Goal: Transaction & Acquisition: Purchase product/service

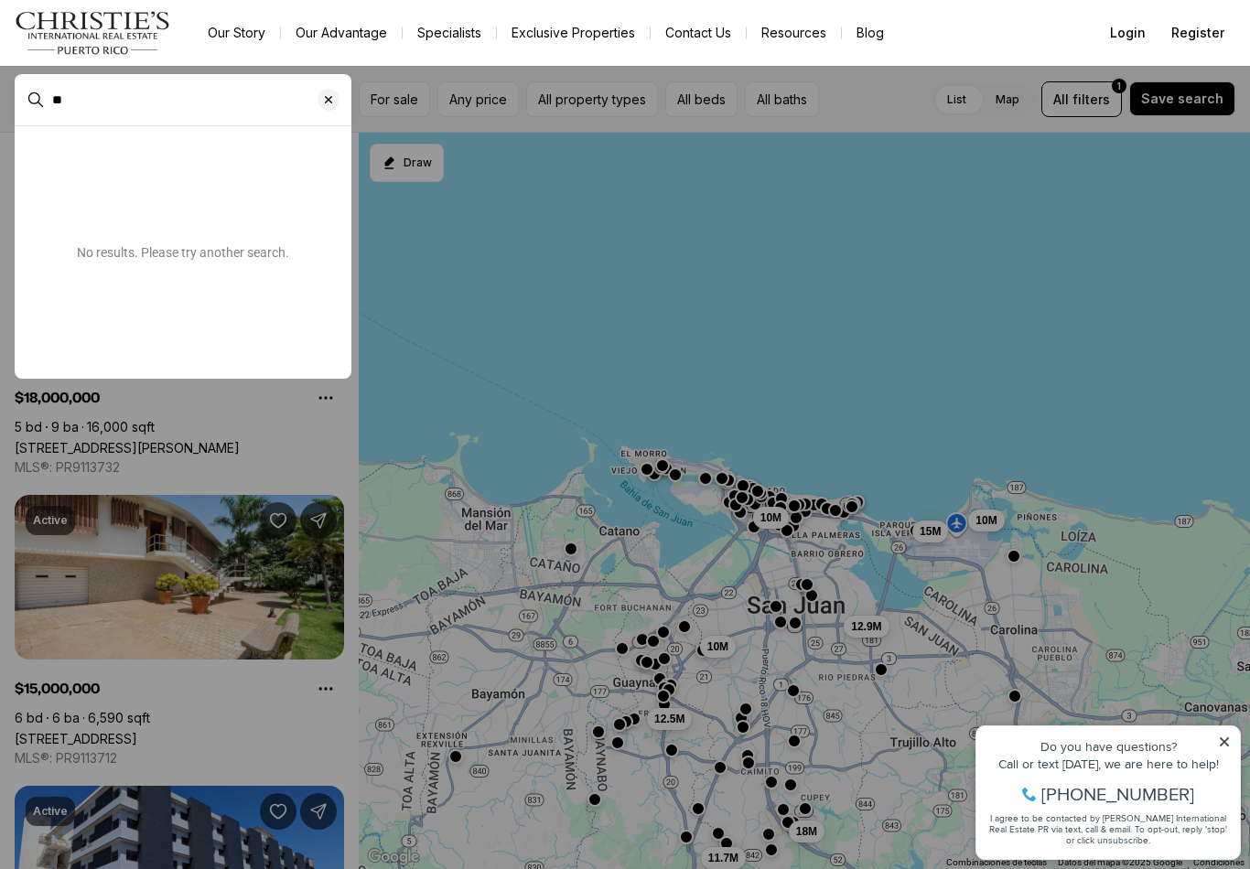
type input "*"
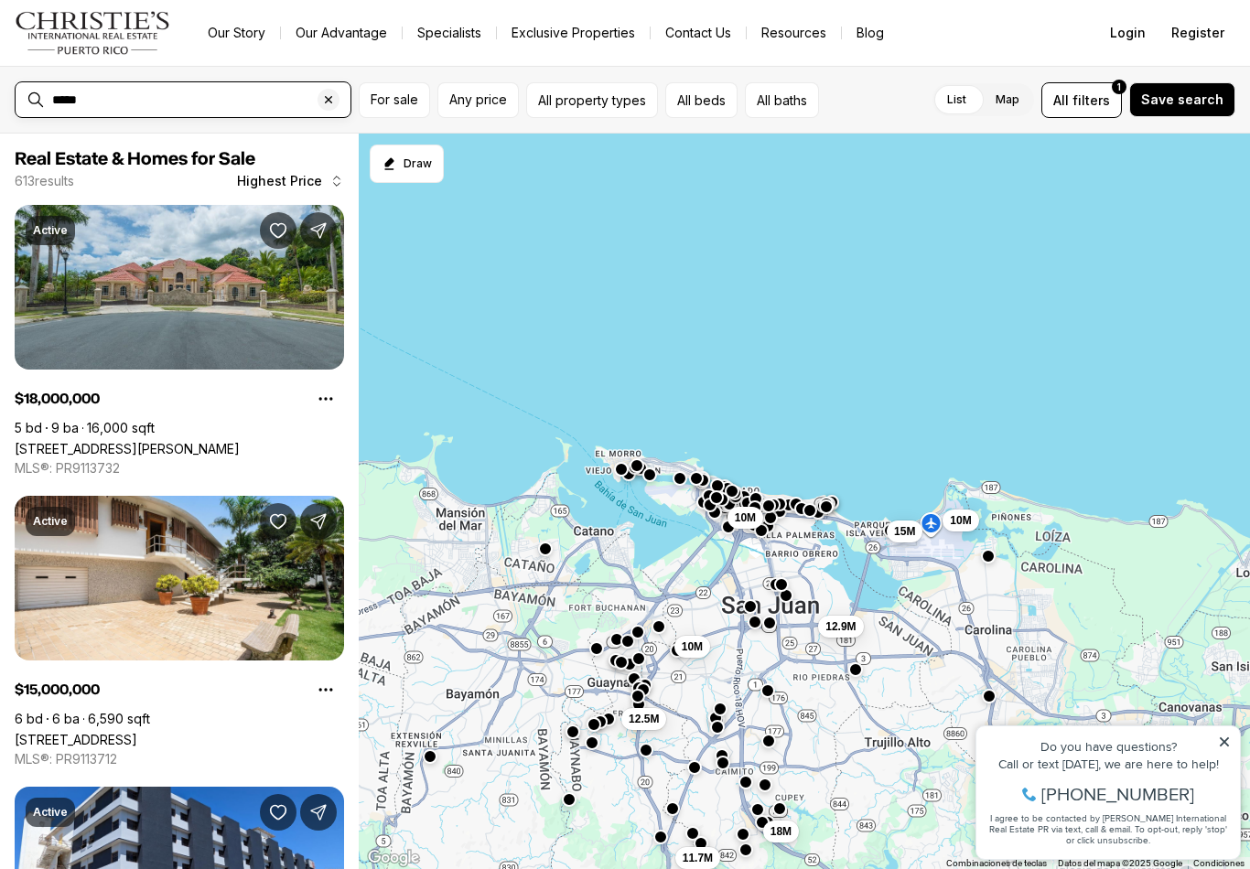
type input "*****"
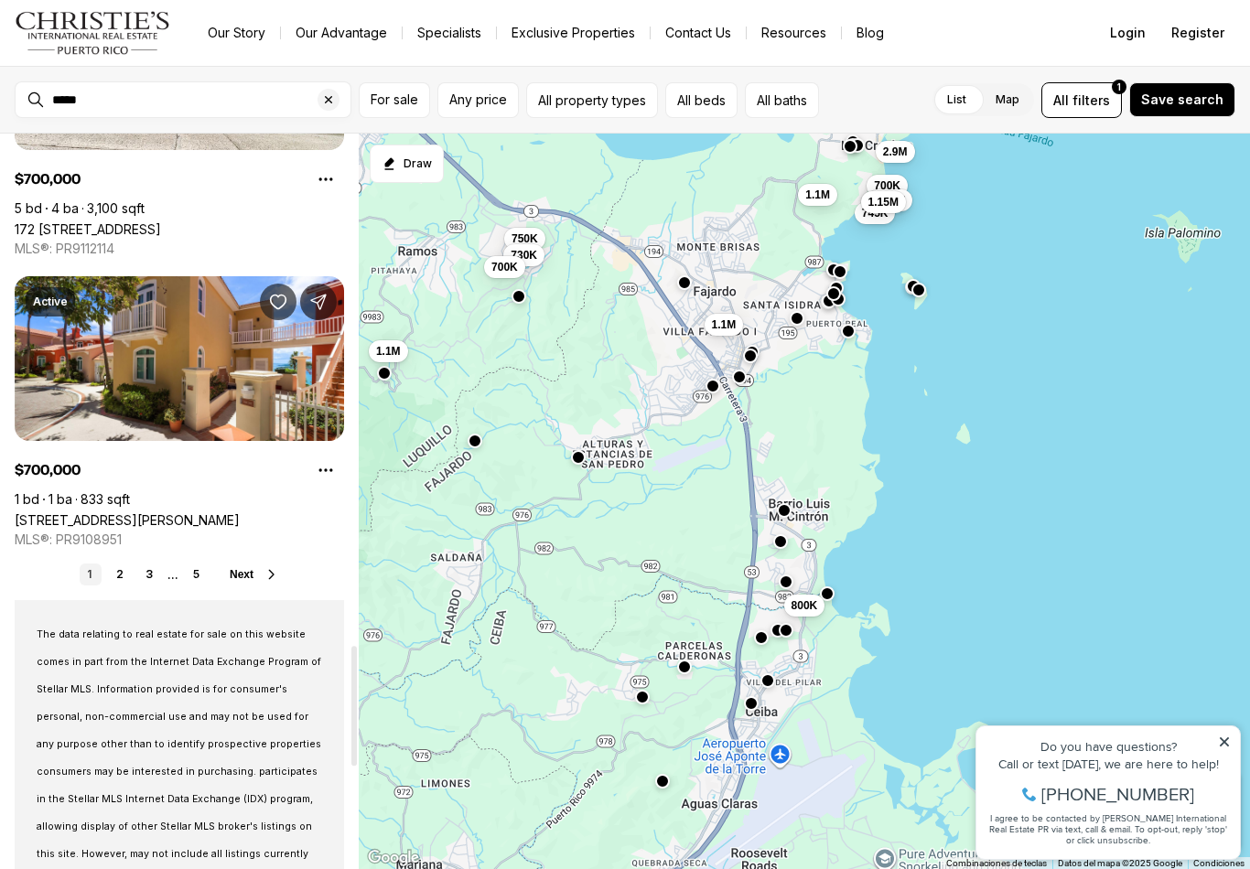
scroll to position [3129, 0]
click at [124, 576] on link "2" at bounding box center [120, 575] width 22 height 22
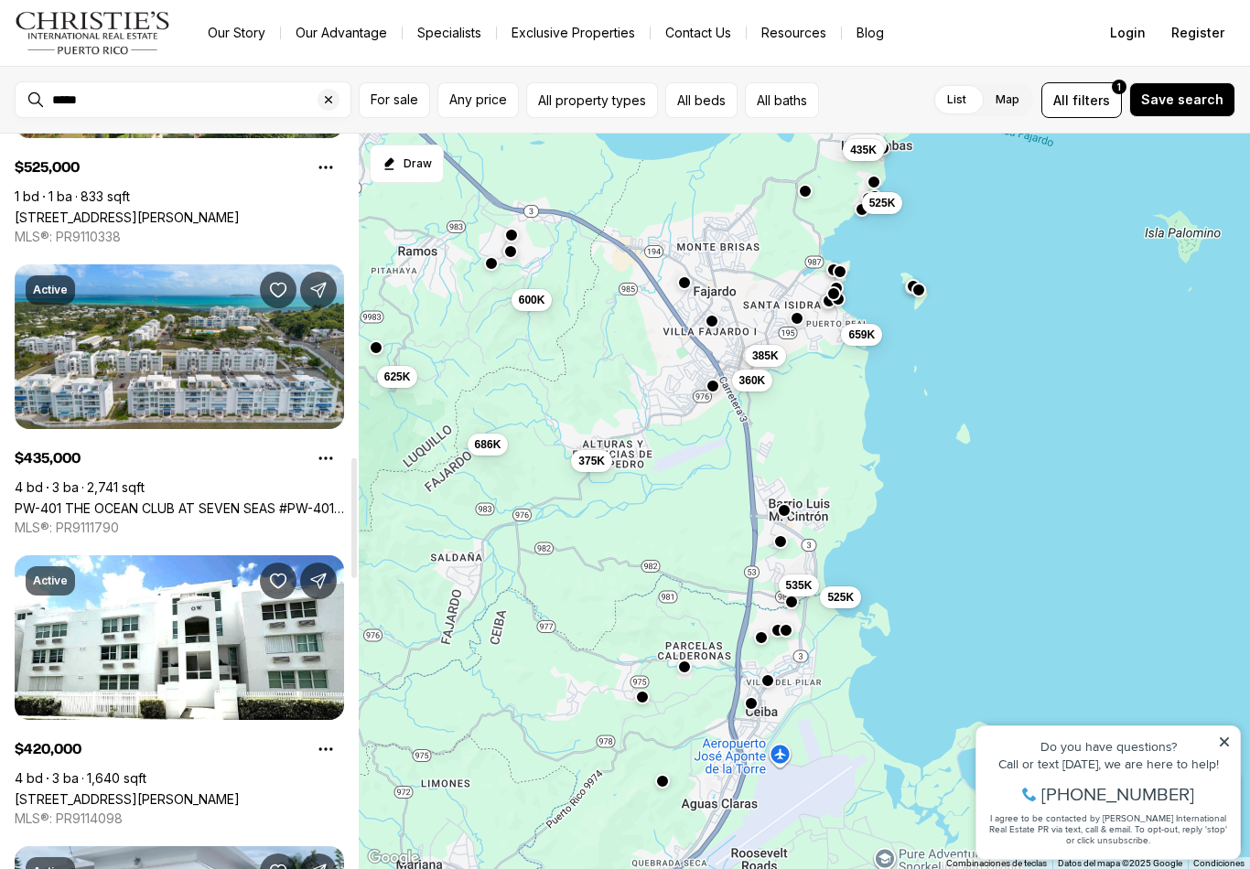
scroll to position [1978, 0]
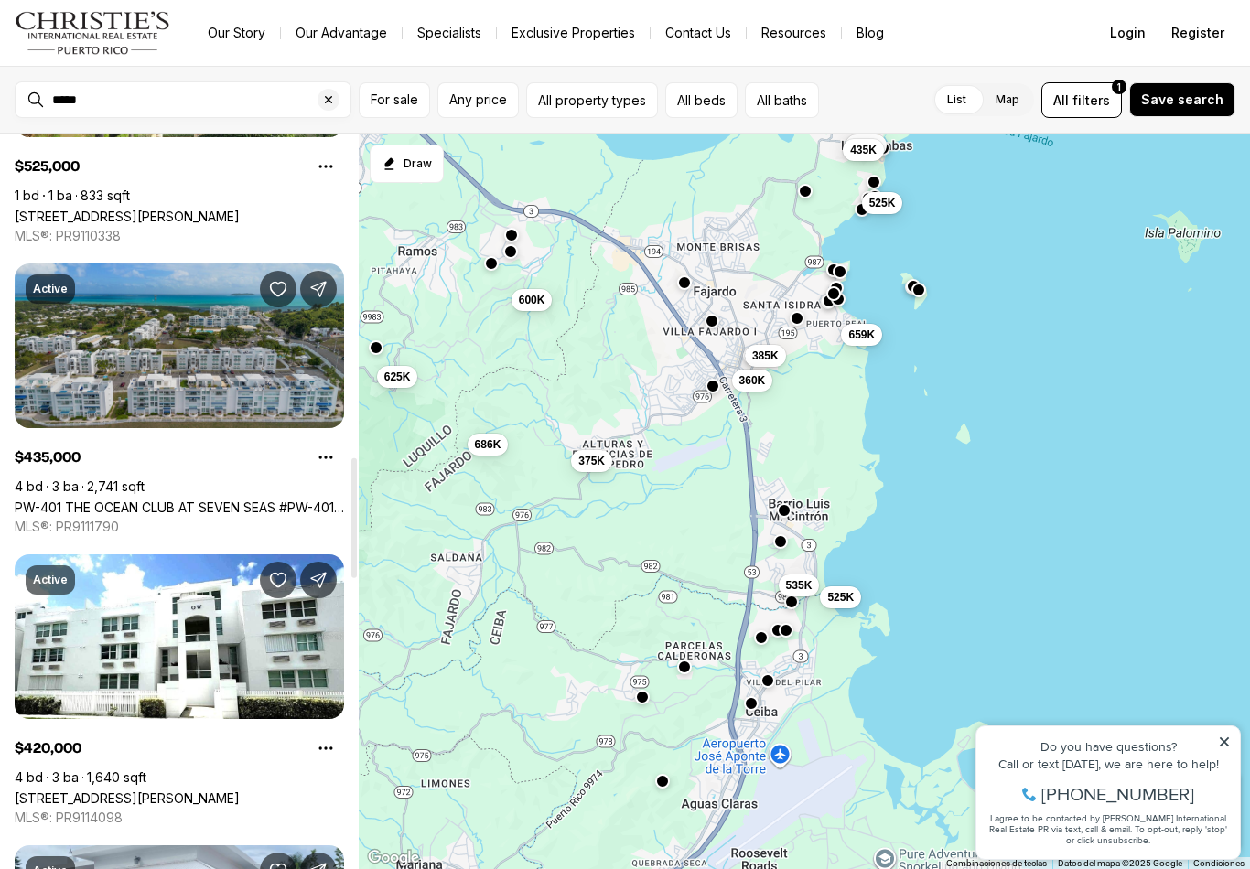
click at [212, 499] on link "PW-401 THE OCEAN CLUB AT SEVEN SEAS #PW-401, [PERSON_NAME], 00738" at bounding box center [179, 507] width 329 height 16
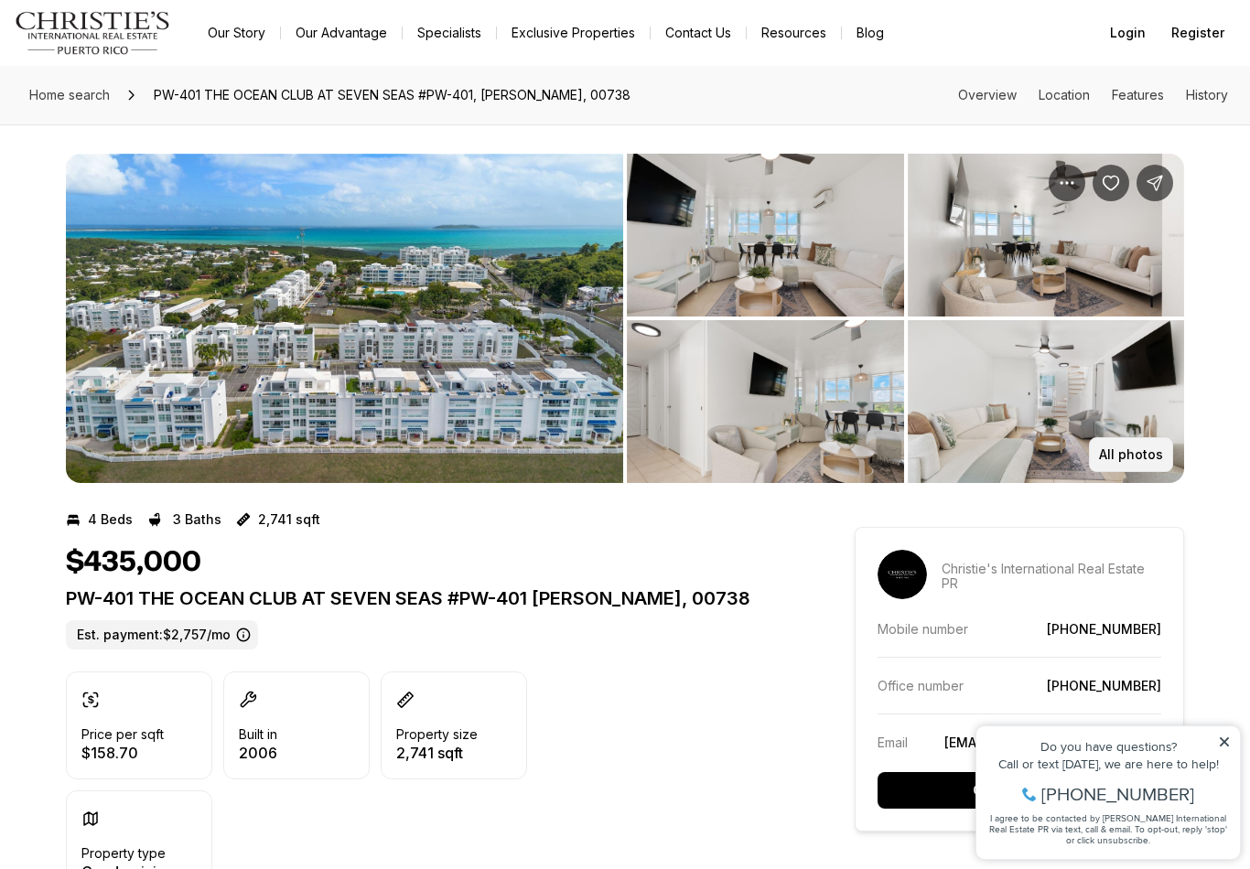
click at [1129, 461] on p "All photos" at bounding box center [1131, 454] width 64 height 15
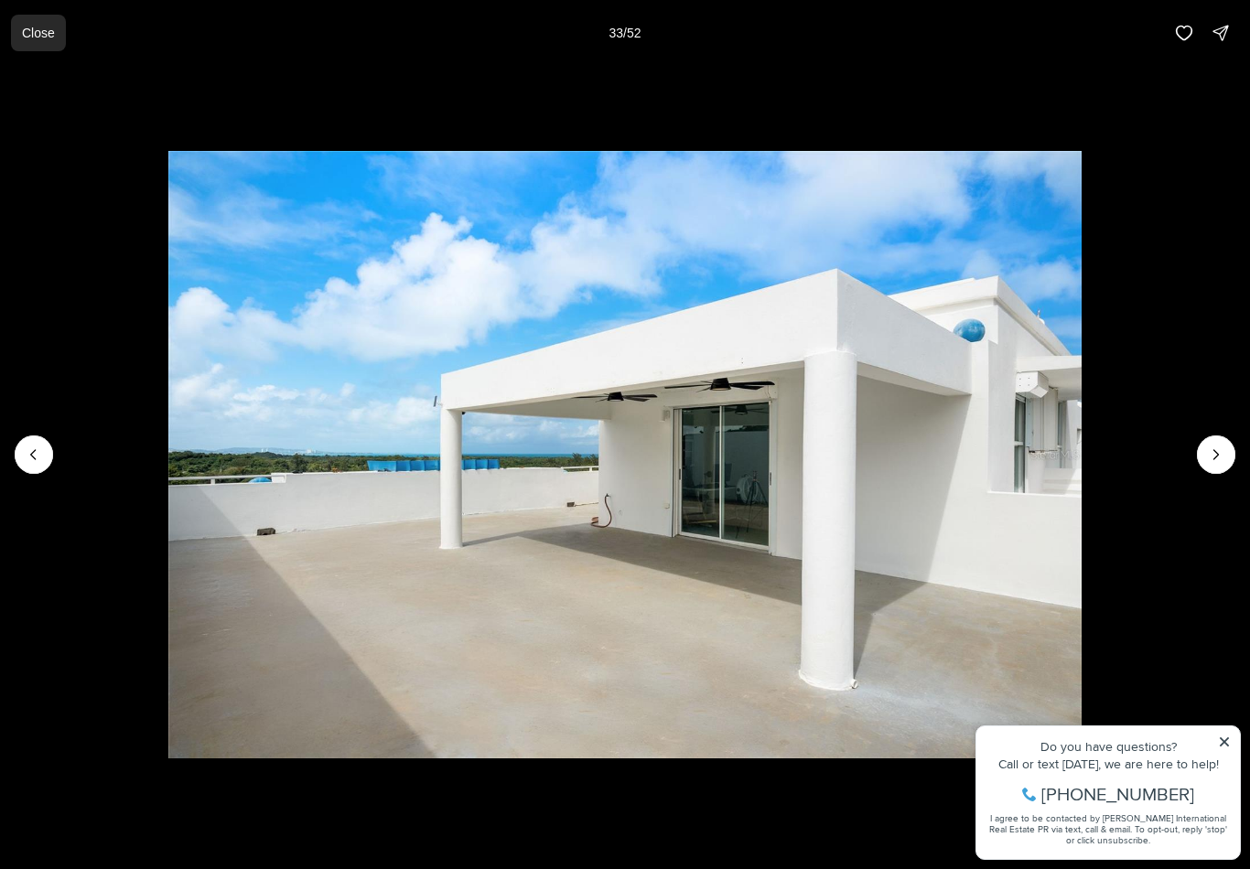
click at [37, 32] on p "Close" at bounding box center [38, 33] width 33 height 15
